Goal: Information Seeking & Learning: Understand process/instructions

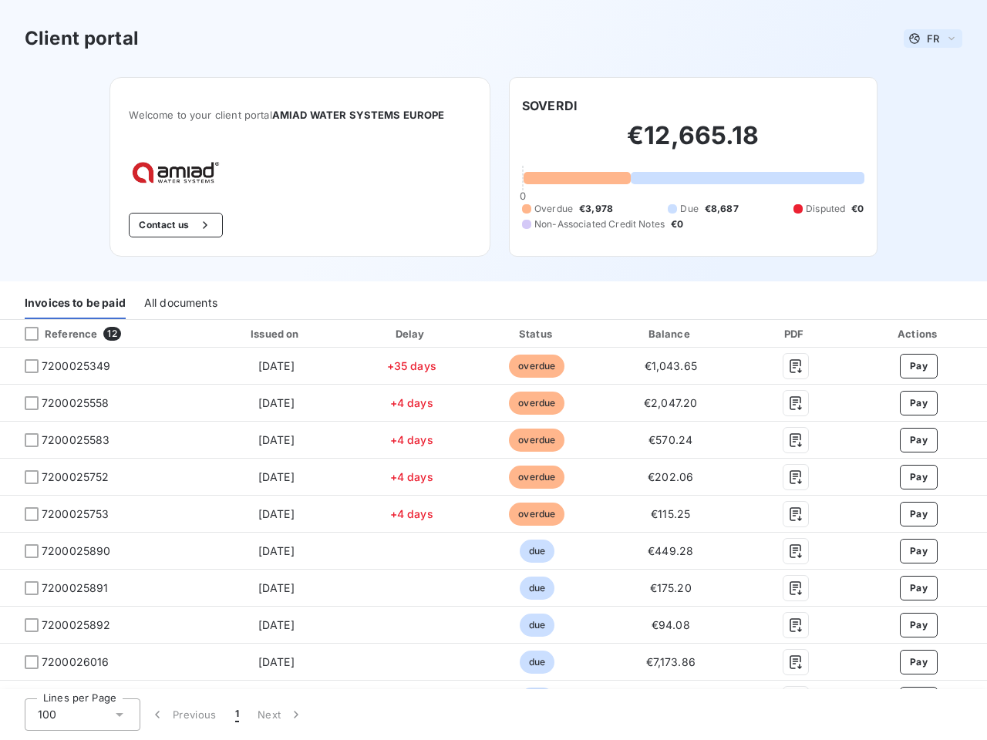
click at [927, 39] on span "FR" at bounding box center [933, 38] width 12 height 12
click at [167, 225] on button "Contact us" at bounding box center [175, 225] width 93 height 25
click at [75, 303] on div "Invoices to be paid" at bounding box center [75, 303] width 101 height 32
click at [180, 303] on div "All documents" at bounding box center [180, 303] width 73 height 32
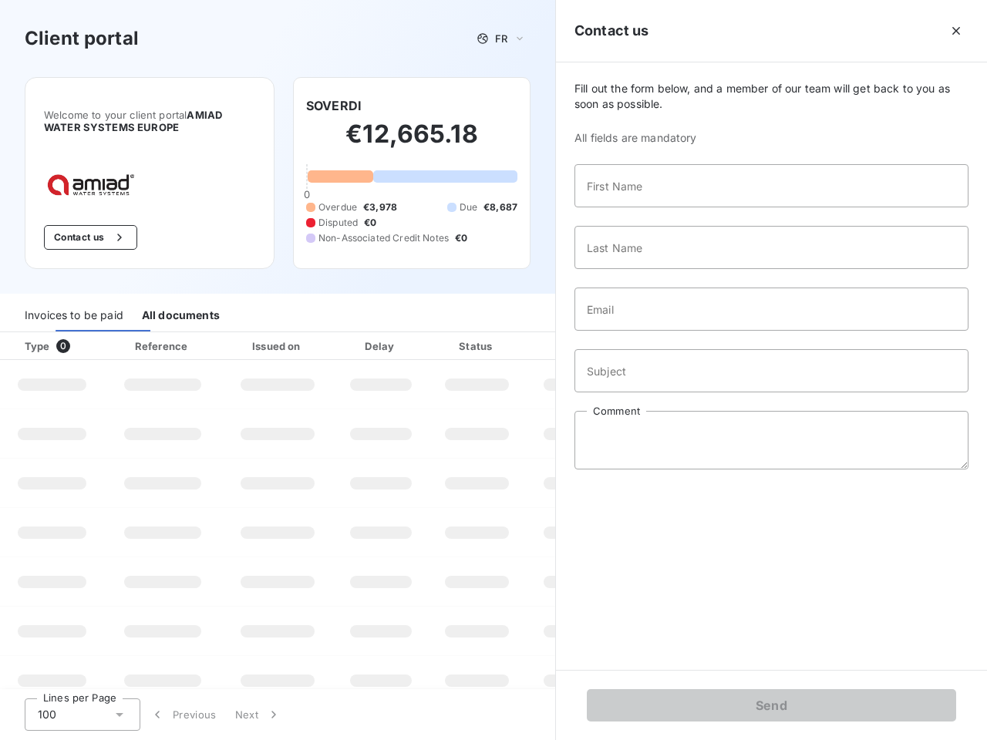
click at [99, 334] on th "Type 0" at bounding box center [52, 346] width 104 height 28
